Goal: Find specific page/section: Find specific page/section

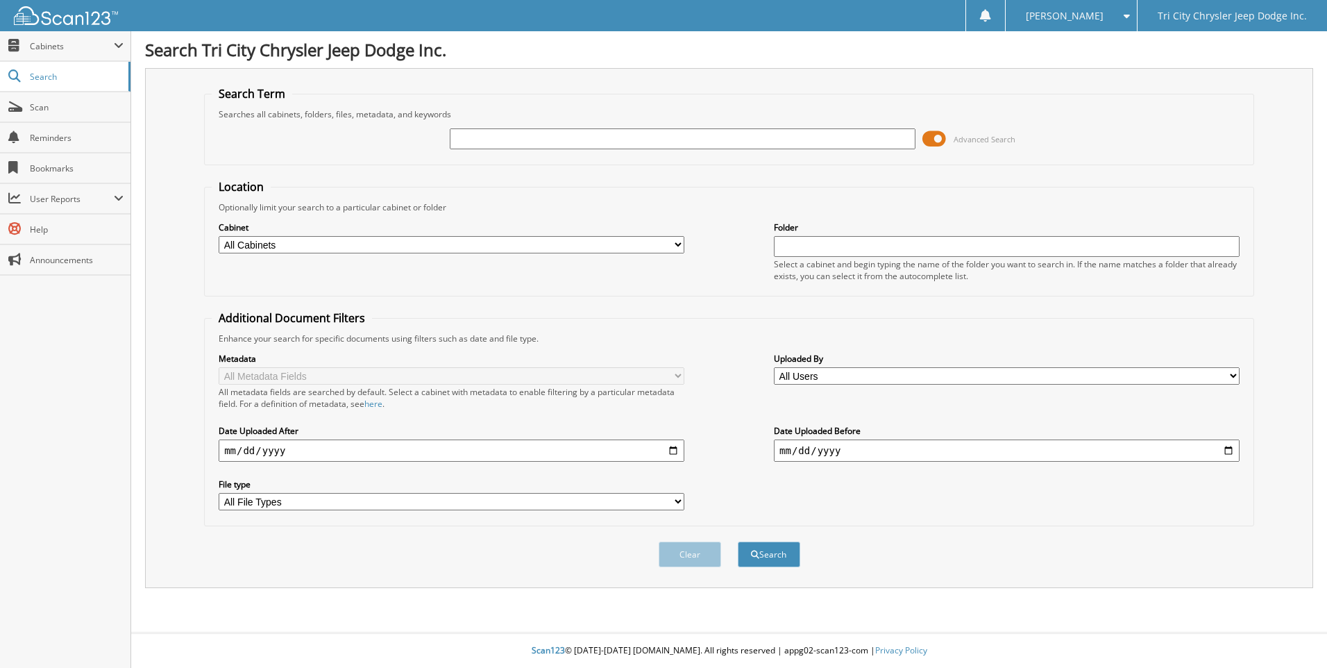
click at [403, 240] on select "All Cabinets 2025 ACCOUNTS PAYABLE 2025 CAR DEALS 2025 PARTS 2025 REPAIR ORDERS…" at bounding box center [452, 244] width 466 height 17
select select "54714"
click at [219, 236] on select "All Cabinets 2025 ACCOUNTS PAYABLE 2025 CAR DEALS 2025 PARTS 2025 REPAIR ORDERS…" at bounding box center [452, 244] width 466 height 17
click at [507, 132] on input "text" at bounding box center [683, 138] width 466 height 21
type input "257234"
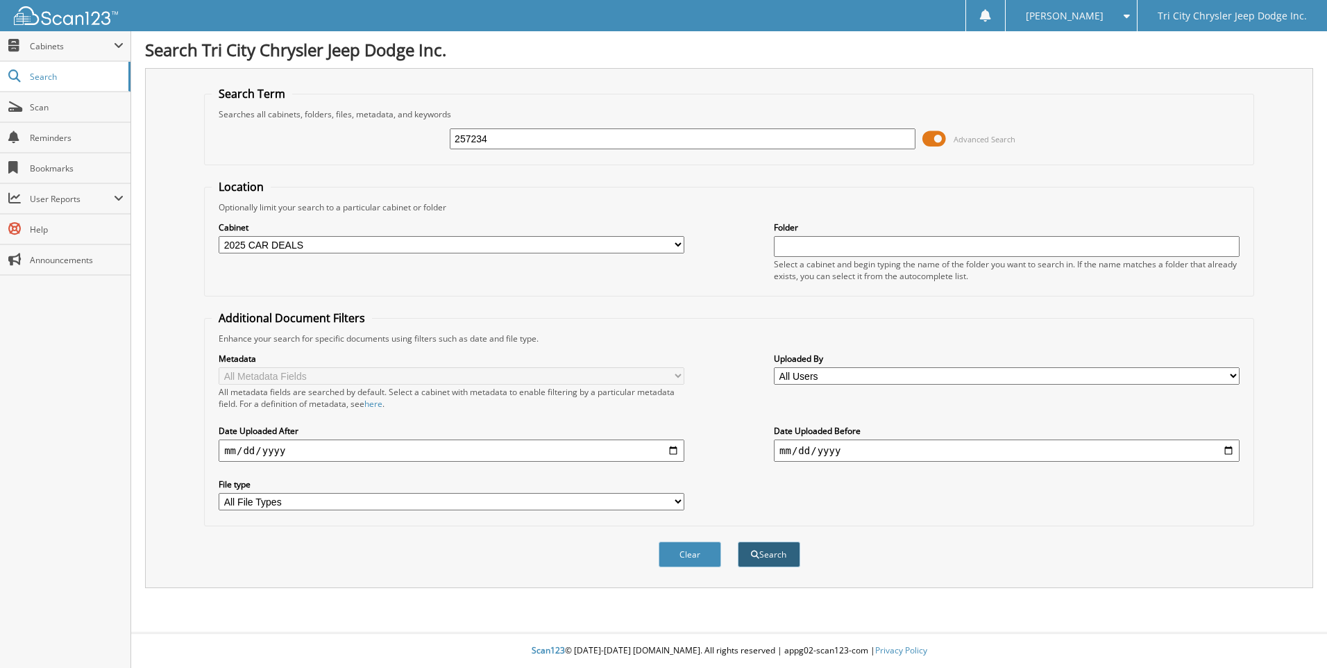
click at [754, 559] on span "submit" at bounding box center [755, 554] width 8 height 8
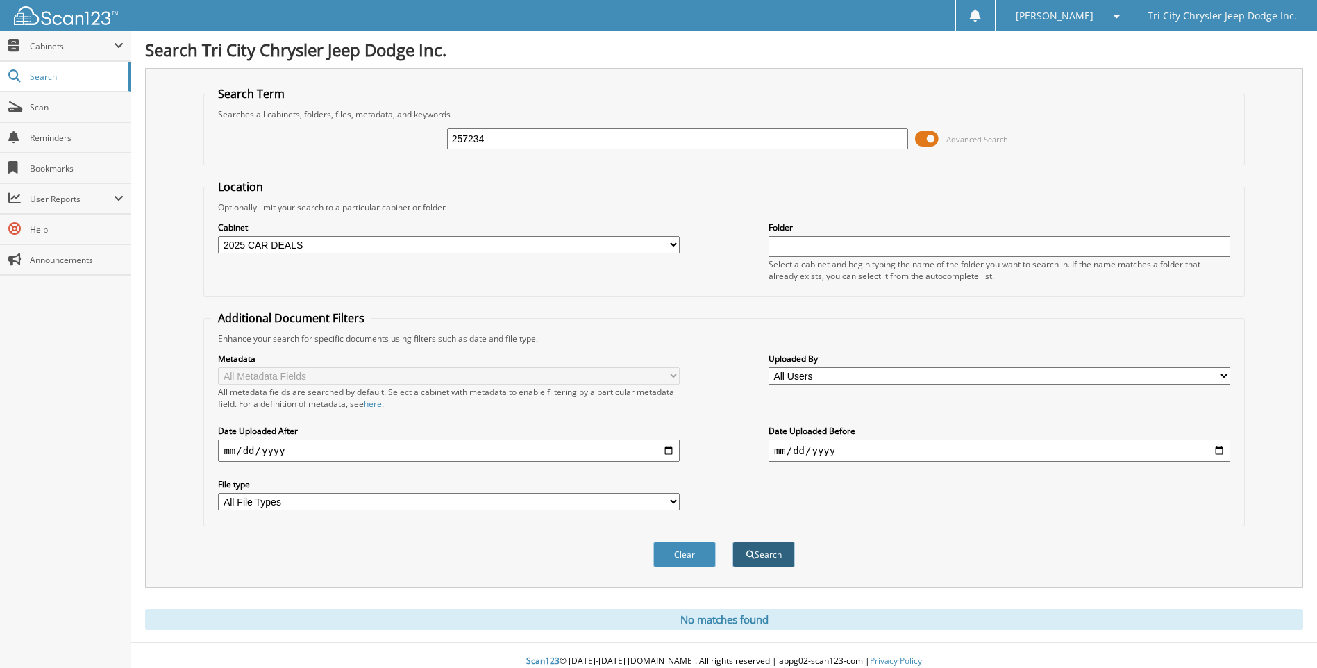
click at [764, 550] on button "Search" at bounding box center [763, 554] width 62 height 26
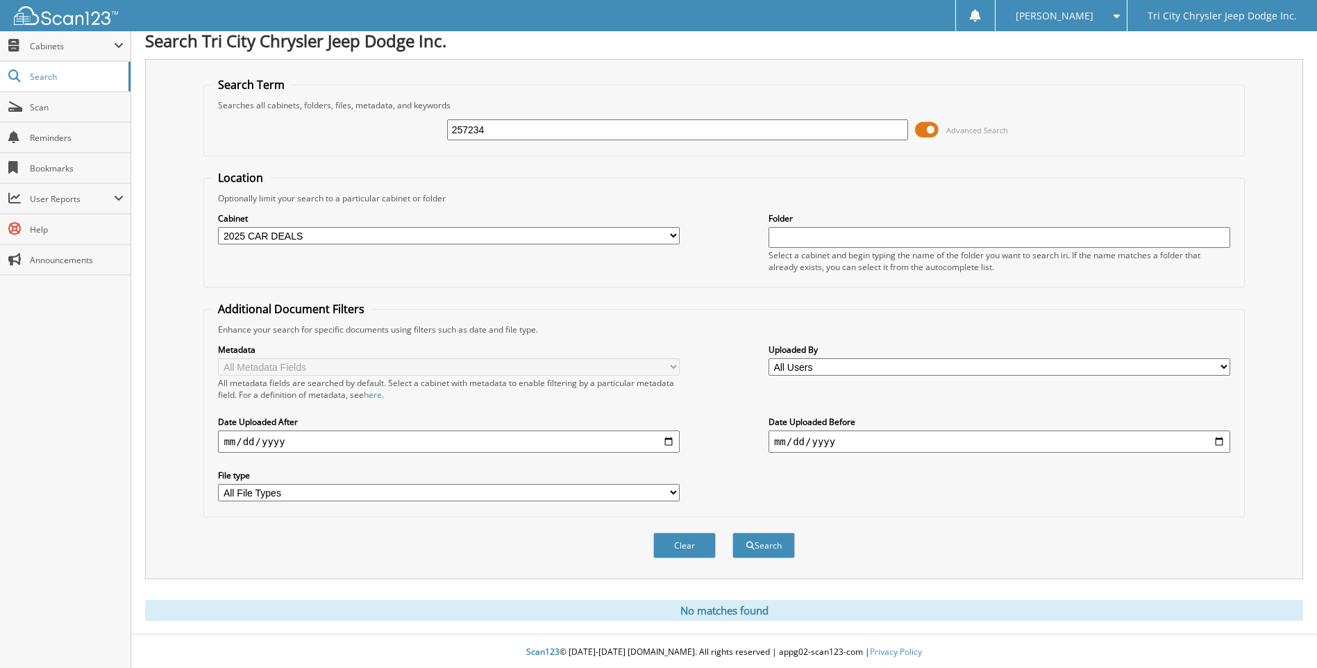
scroll to position [11, 0]
click at [794, 239] on input "text" at bounding box center [999, 236] width 462 height 21
type input "257234"
click at [764, 541] on button "Search" at bounding box center [763, 544] width 62 height 26
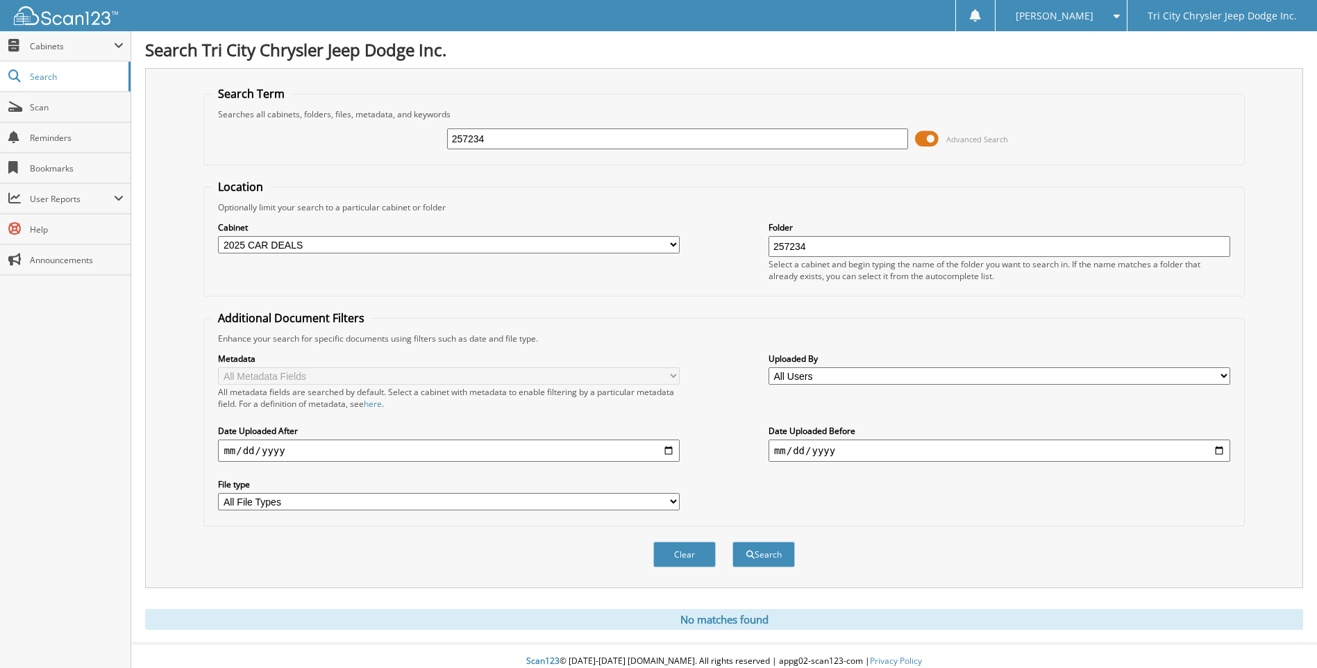
click at [294, 500] on select "All File Types CAB DOCX ICO JPG PDF XLS" at bounding box center [449, 501] width 462 height 17
click at [42, 43] on span "Cabinets" at bounding box center [72, 46] width 84 height 12
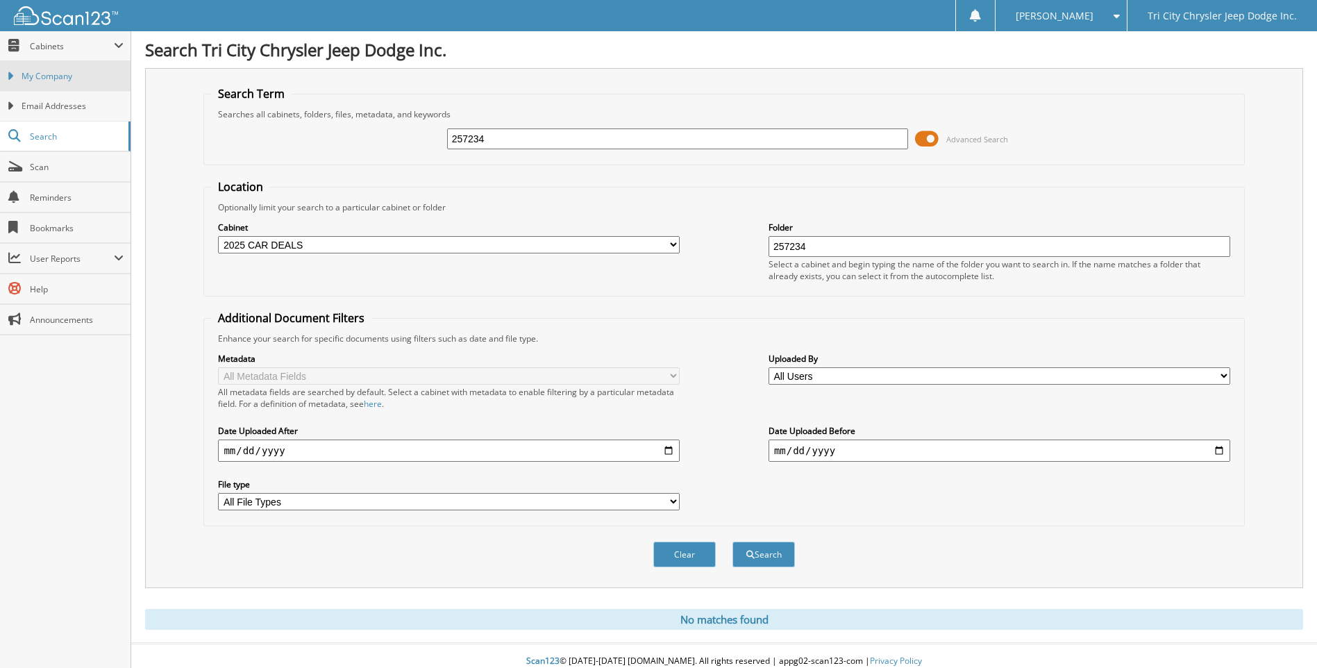
click at [41, 67] on link "My Company" at bounding box center [65, 76] width 130 height 30
